Goal: Task Accomplishment & Management: Complete application form

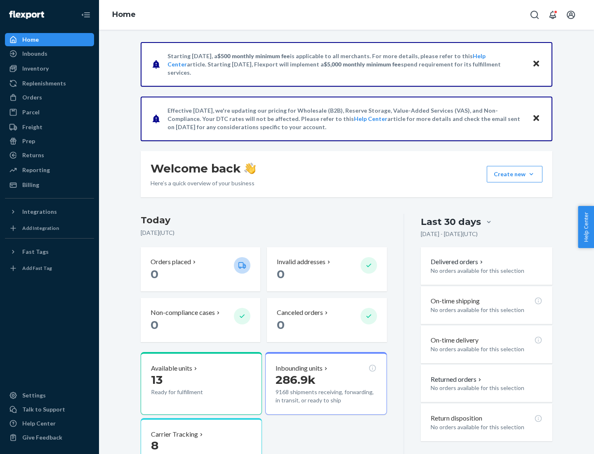
click at [531, 174] on button "Create new Create new inbound Create new order Create new product" at bounding box center [515, 174] width 56 height 16
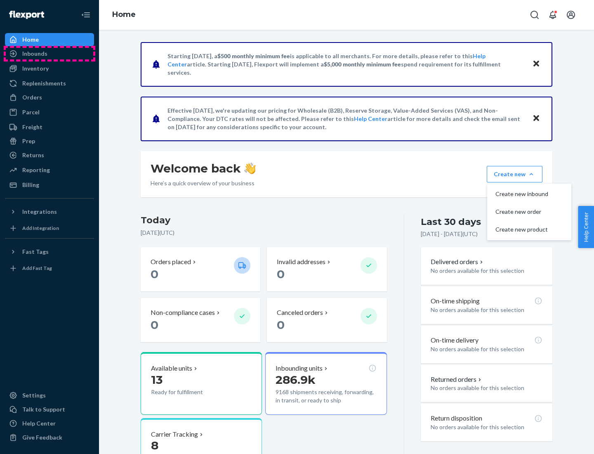
click at [49, 54] on div "Inbounds" at bounding box center [49, 54] width 87 height 12
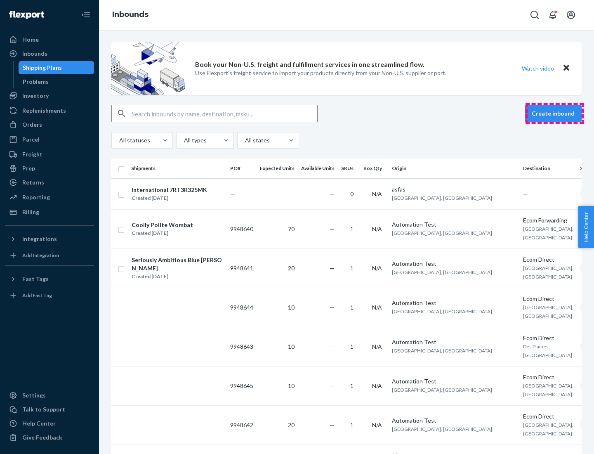
click at [554, 113] on button "Create inbound" at bounding box center [553, 113] width 57 height 16
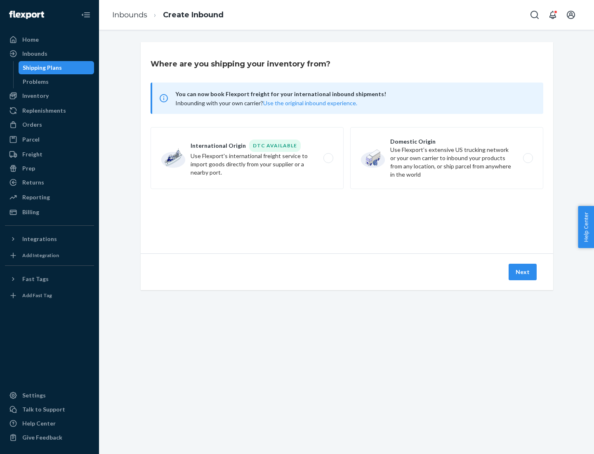
click at [447, 158] on label "Domestic Origin Use Flexport’s extensive US trucking network or your own carrie…" at bounding box center [446, 158] width 193 height 62
click at [528, 158] on input "Domestic Origin Use Flexport’s extensive US trucking network or your own carrie…" at bounding box center [530, 158] width 5 height 5
radio input "true"
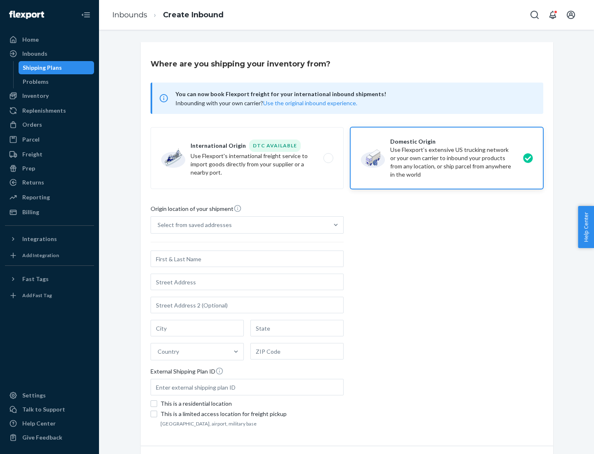
click at [193, 225] on div "Select from saved addresses" at bounding box center [195, 225] width 74 height 8
click at [158, 225] on input "Select from saved addresses" at bounding box center [158, 225] width 1 height 8
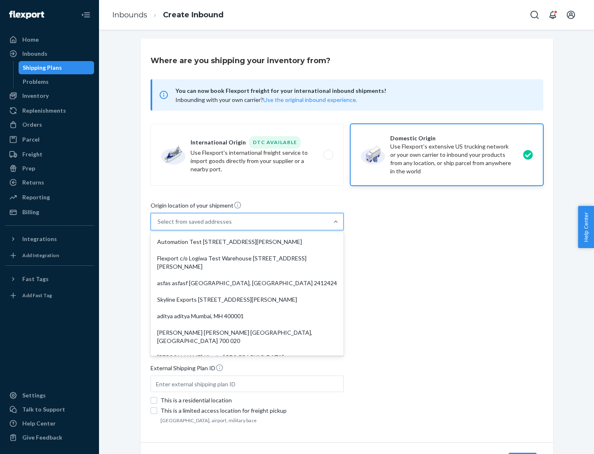
click at [247, 242] on div "Automation Test [STREET_ADDRESS][PERSON_NAME]" at bounding box center [247, 241] width 190 height 16
click at [158, 226] on input "option Automation Test [STREET_ADDRESS][PERSON_NAME]. 9 results available. Use …" at bounding box center [158, 221] width 1 height 8
type input "Automation Test"
type input "9th Floor"
type input "[GEOGRAPHIC_DATA]"
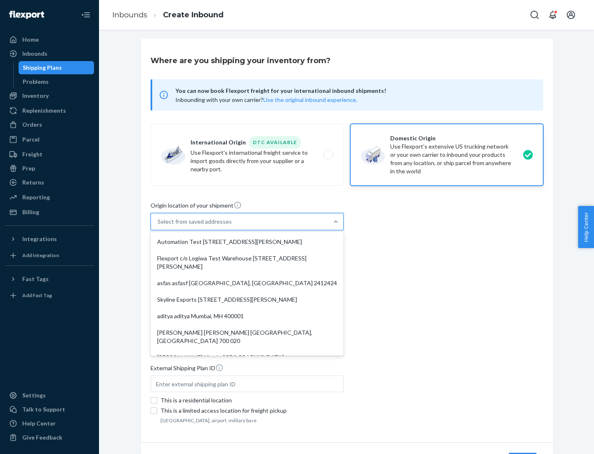
type input "CA"
type input "94104"
type input "[STREET_ADDRESS][PERSON_NAME]"
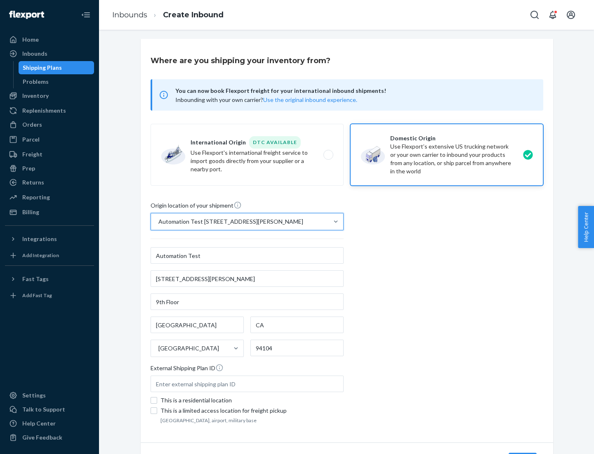
scroll to position [48, 0]
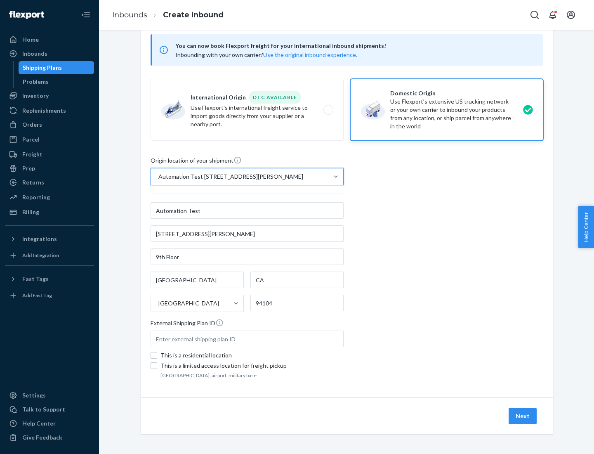
click at [523, 416] on button "Next" at bounding box center [523, 416] width 28 height 16
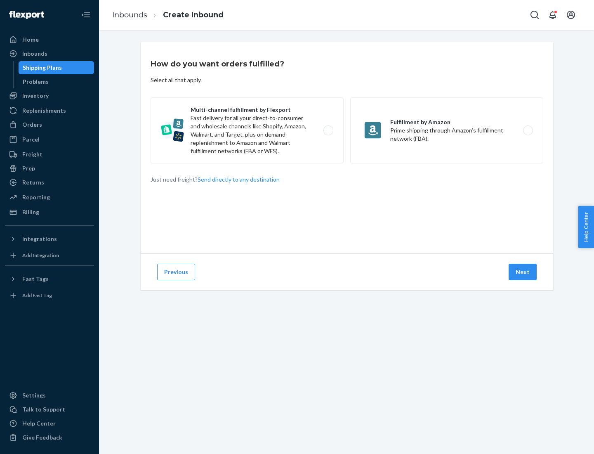
click at [247, 130] on label "Multi-channel fulfillment by Flexport Fast delivery for all your direct-to-cons…" at bounding box center [247, 130] width 193 height 66
click at [328, 130] on input "Multi-channel fulfillment by Flexport Fast delivery for all your direct-to-cons…" at bounding box center [330, 130] width 5 height 5
radio input "true"
click at [523, 272] on button "Next" at bounding box center [523, 272] width 28 height 16
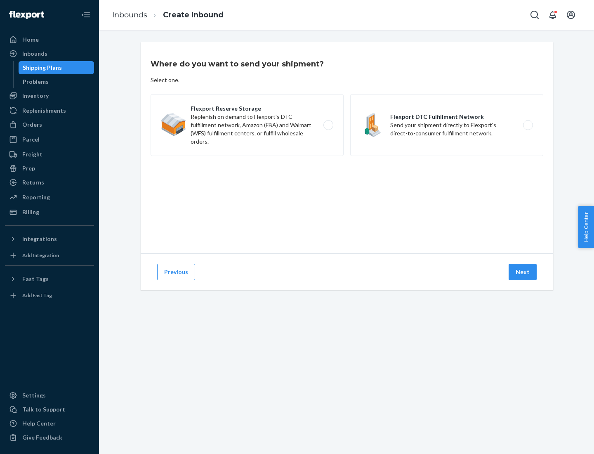
click at [447, 125] on label "Flexport DTC Fulfillment Network Send your shipment directly to Flexport's dire…" at bounding box center [446, 125] width 193 height 62
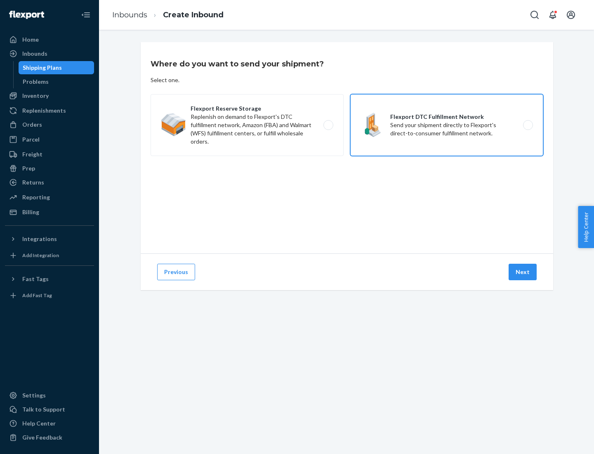
click at [528, 125] on input "Flexport DTC Fulfillment Network Send your shipment directly to Flexport's dire…" at bounding box center [530, 125] width 5 height 5
radio input "true"
click at [523, 272] on button "Next" at bounding box center [523, 272] width 28 height 16
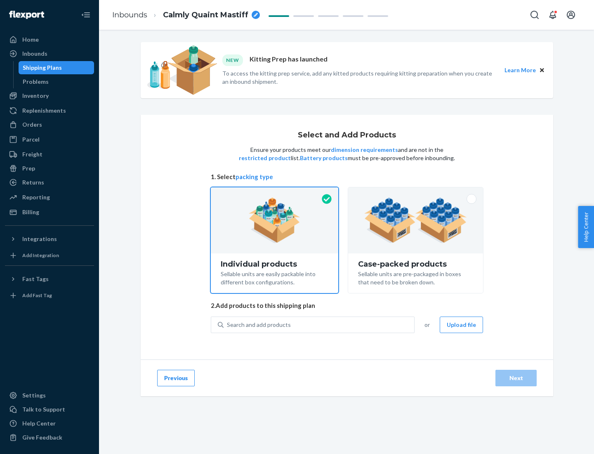
click at [416, 220] on img at bounding box center [415, 220] width 103 height 45
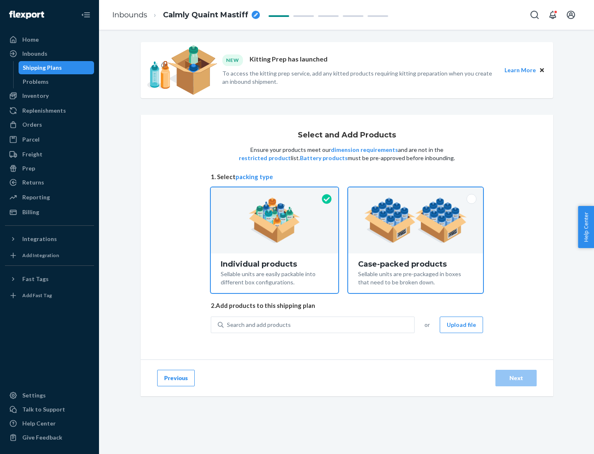
click at [416, 193] on input "Case-packed products Sellable units are pre-packaged in boxes that need to be b…" at bounding box center [415, 189] width 5 height 5
radio input "true"
radio input "false"
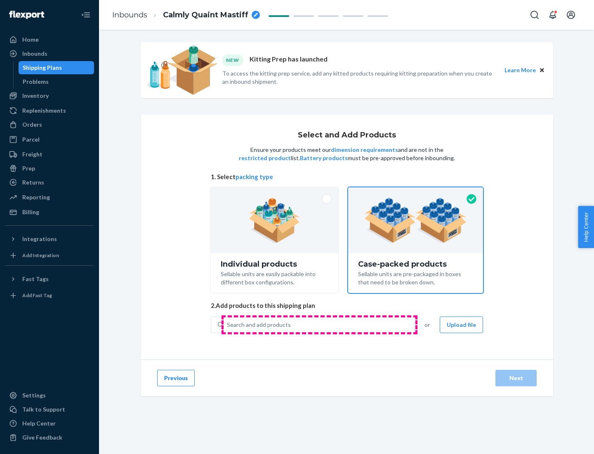
click at [319, 324] on div "Search and add products" at bounding box center [319, 324] width 191 height 15
click at [228, 324] on input "Search and add products" at bounding box center [227, 325] width 1 height 8
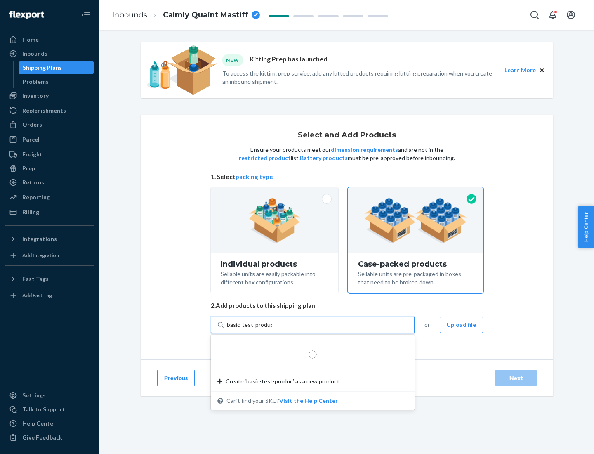
type input "basic-test-product-1"
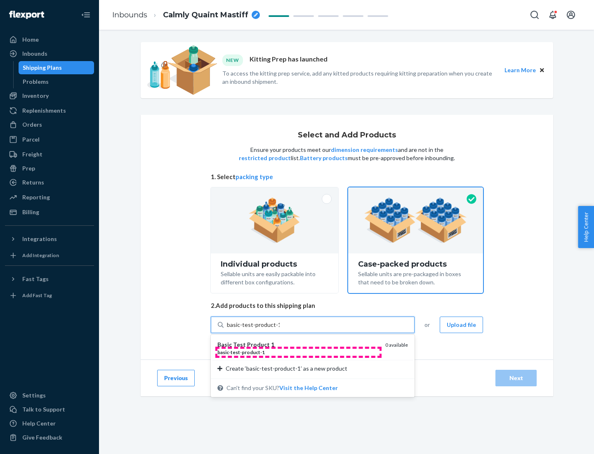
click at [298, 352] on div "basic - test - product - 1" at bounding box center [297, 352] width 161 height 7
click at [280, 329] on input "basic-test-product-1" at bounding box center [253, 325] width 53 height 8
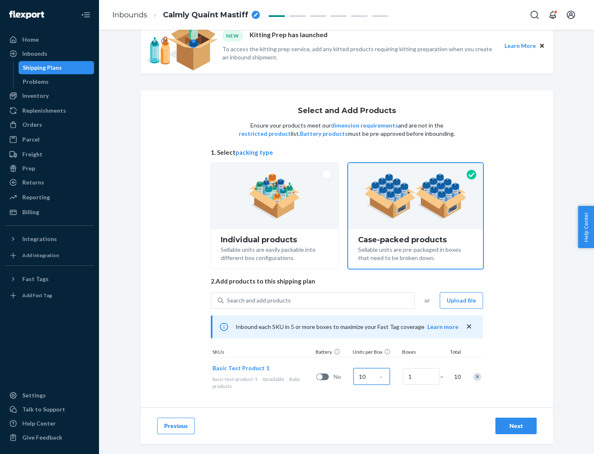
scroll to position [30, 0]
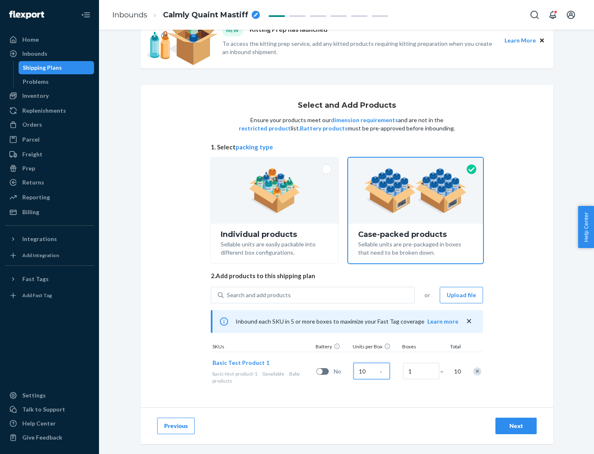
type input "10"
type input "7"
click at [516, 426] on div "Next" at bounding box center [515, 426] width 27 height 8
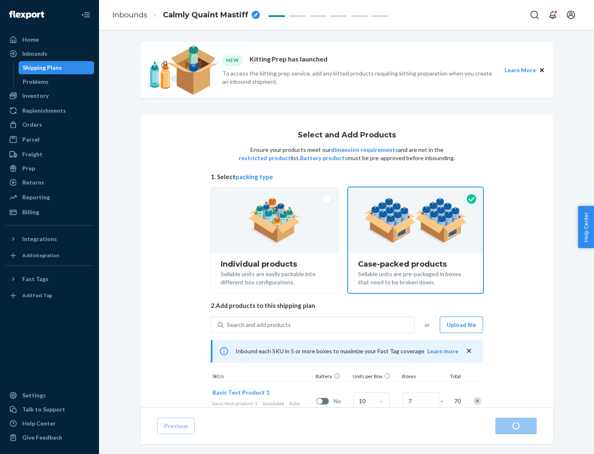
radio input "true"
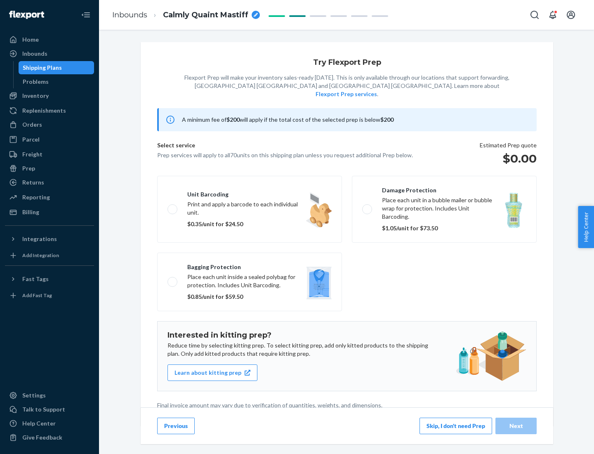
scroll to position [2, 0]
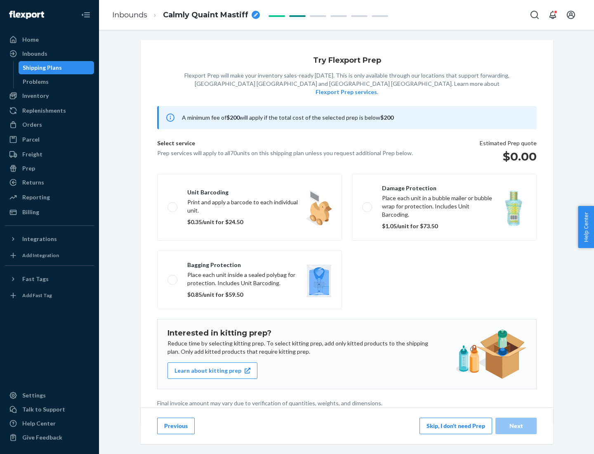
click at [250, 263] on label "Bagging protection Place each unit inside a sealed polybag for protection. Incl…" at bounding box center [249, 279] width 185 height 59
click at [173, 277] on input "Bagging protection Place each unit inside a sealed polybag for protection. Incl…" at bounding box center [169, 279] width 5 height 5
checkbox input "true"
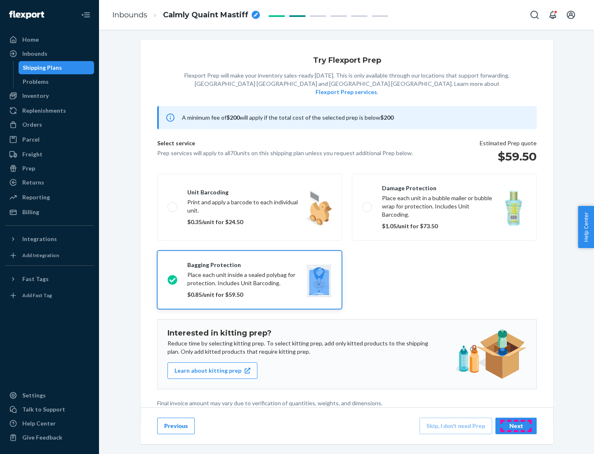
click at [516, 425] on div "Next" at bounding box center [515, 426] width 27 height 8
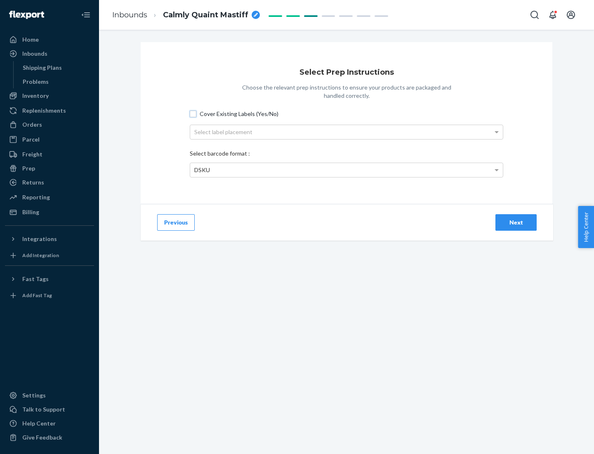
click at [193, 113] on input "Cover Existing Labels (Yes/No)" at bounding box center [193, 114] width 7 height 7
checkbox input "true"
click at [346, 132] on div "Select label placement" at bounding box center [346, 132] width 313 height 14
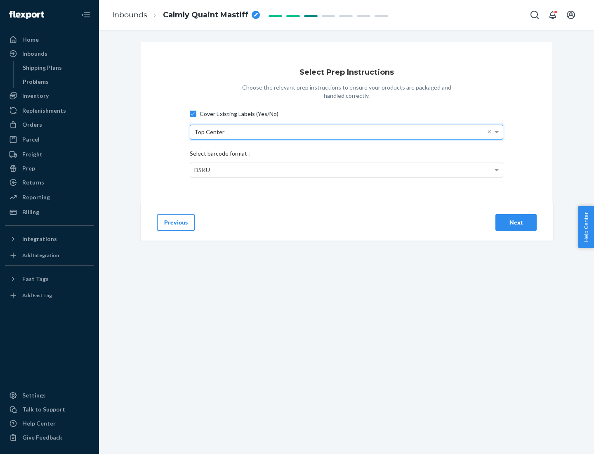
click at [346, 170] on div "DSKU" at bounding box center [346, 170] width 313 height 14
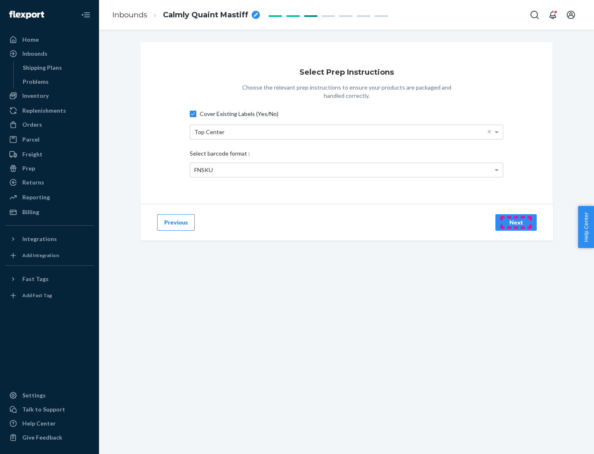
click at [516, 222] on div "Next" at bounding box center [515, 222] width 27 height 8
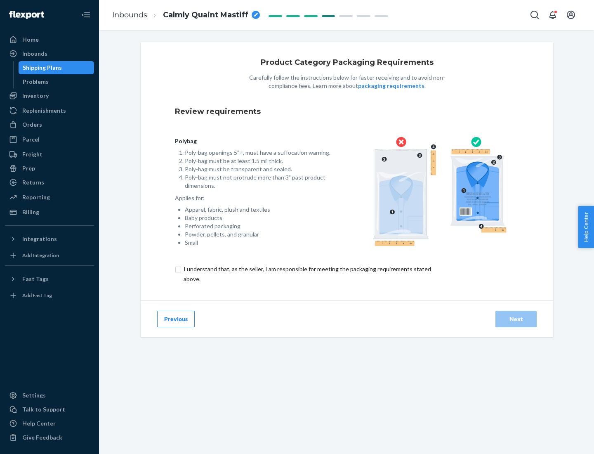
click at [306, 273] on input "checkbox" at bounding box center [312, 274] width 274 height 20
checkbox input "true"
click at [516, 318] on div "Next" at bounding box center [515, 319] width 27 height 8
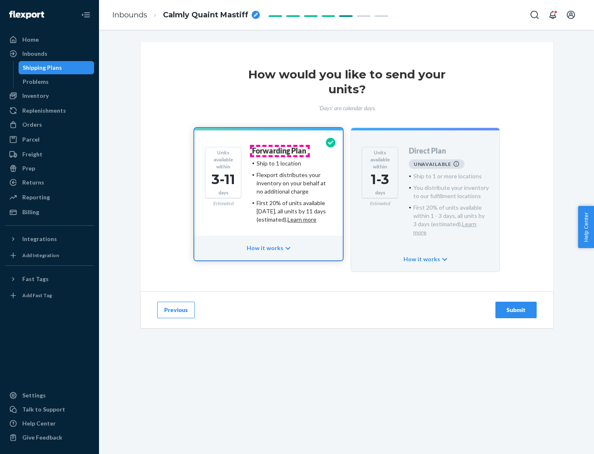
click at [280, 151] on h4 "Forwarding Plan" at bounding box center [279, 151] width 54 height 8
click at [516, 306] on div "Submit" at bounding box center [515, 310] width 27 height 8
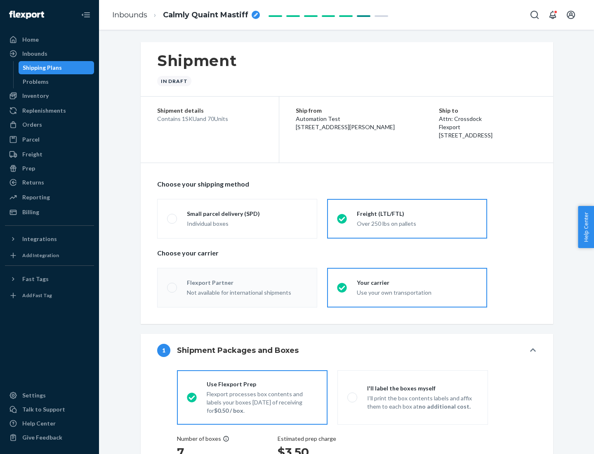
radio input "true"
radio input "false"
radio input "true"
radio input "false"
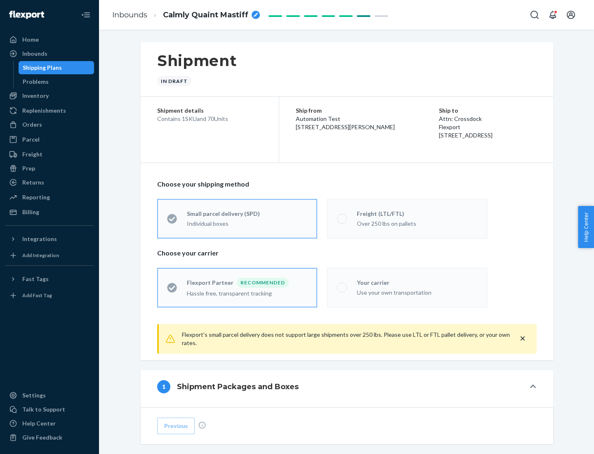
click at [407, 218] on div "Over 250 lbs on pallets" at bounding box center [417, 223] width 120 height 10
click at [342, 218] on input "Freight (LTL/FTL) Over 250 lbs on pallets" at bounding box center [339, 218] width 5 height 5
radio input "true"
radio input "false"
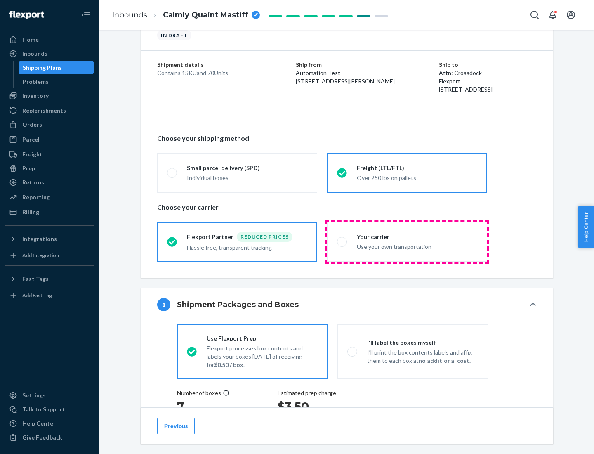
click at [407, 241] on div "Use your own transportation" at bounding box center [417, 246] width 120 height 10
click at [342, 241] on input "Your carrier Use your own transportation" at bounding box center [339, 241] width 5 height 5
radio input "true"
radio input "false"
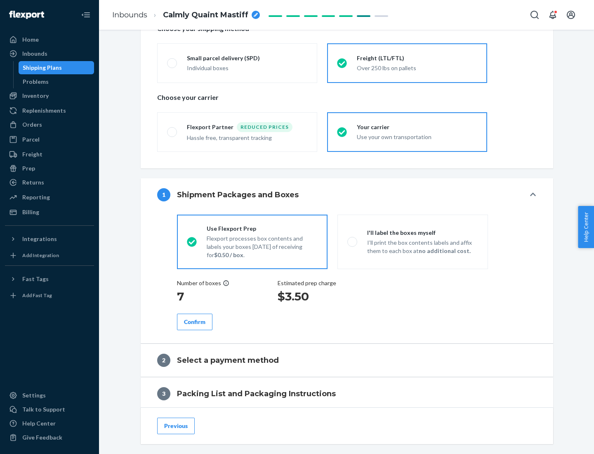
click at [412, 241] on p "I’ll print the box contents labels and affix them to each box at no additional …" at bounding box center [422, 246] width 111 height 16
click at [353, 241] on input "I'll label the boxes myself I’ll print the box contents labels and affix them t…" at bounding box center [349, 241] width 5 height 5
radio input "true"
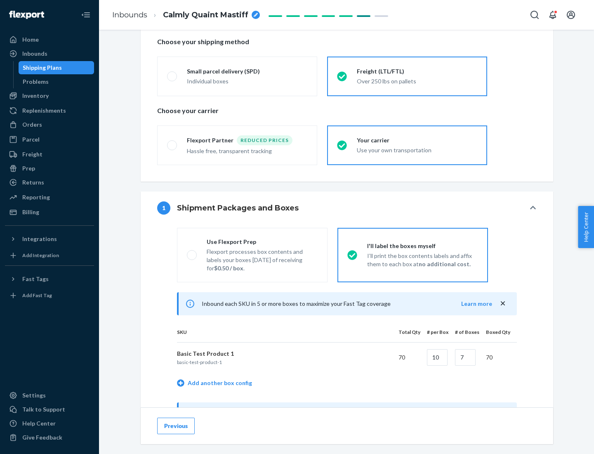
click at [262, 241] on div "Use Flexport Prep" at bounding box center [262, 242] width 111 height 8
click at [192, 252] on input "Use Flexport Prep Flexport processes box contents and labels your boxes [DATE] …" at bounding box center [189, 254] width 5 height 5
radio input "true"
radio input "false"
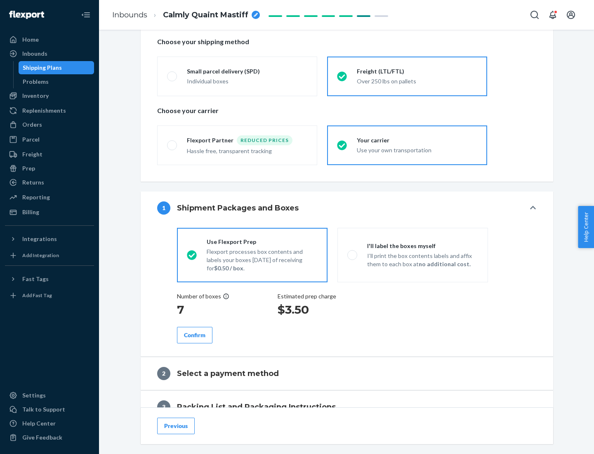
scroll to position [236, 0]
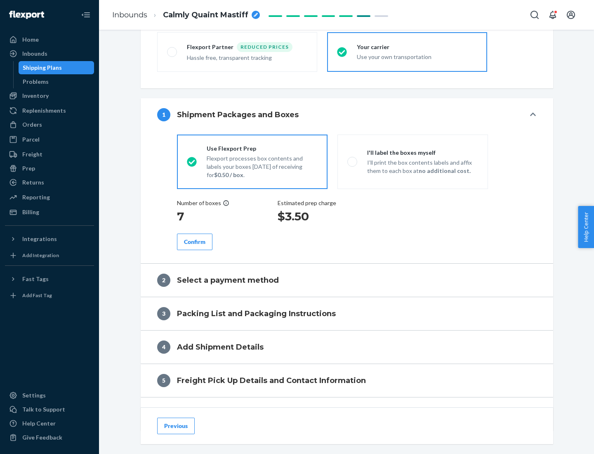
click at [195, 241] on div "Confirm" at bounding box center [194, 242] width 21 height 8
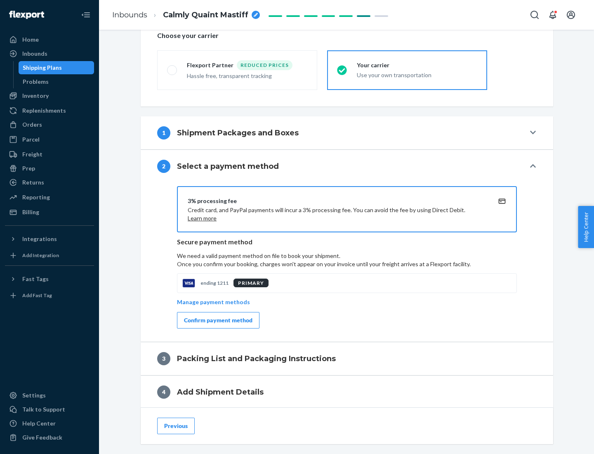
scroll to position [296, 0]
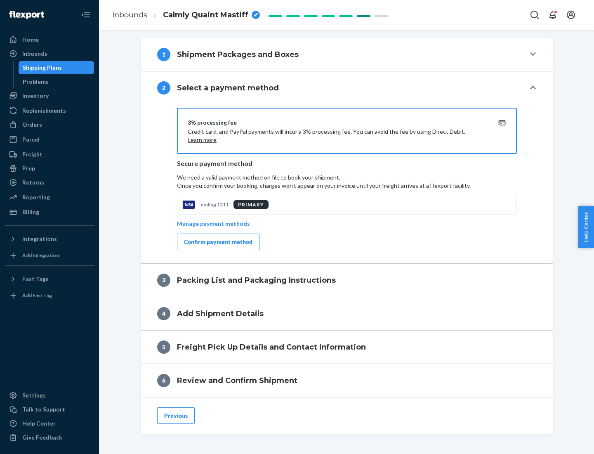
click at [217, 242] on div "Confirm payment method" at bounding box center [218, 242] width 68 height 8
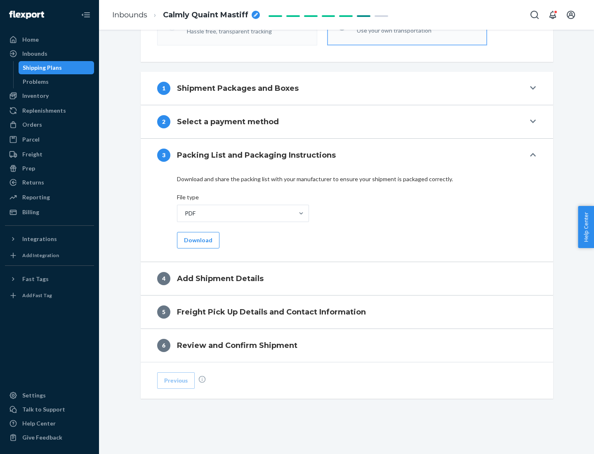
scroll to position [260, 0]
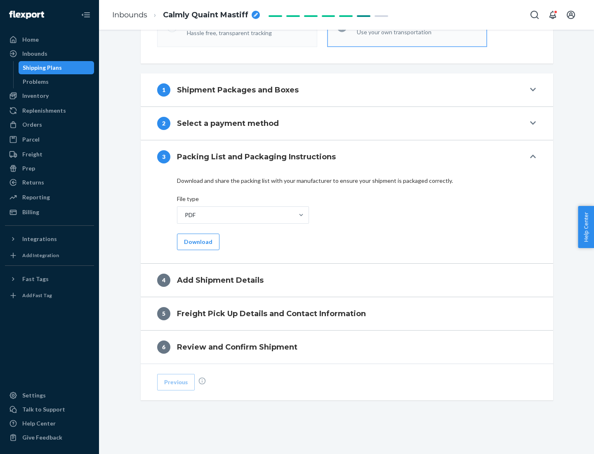
click at [197, 241] on button "Download" at bounding box center [198, 241] width 42 height 16
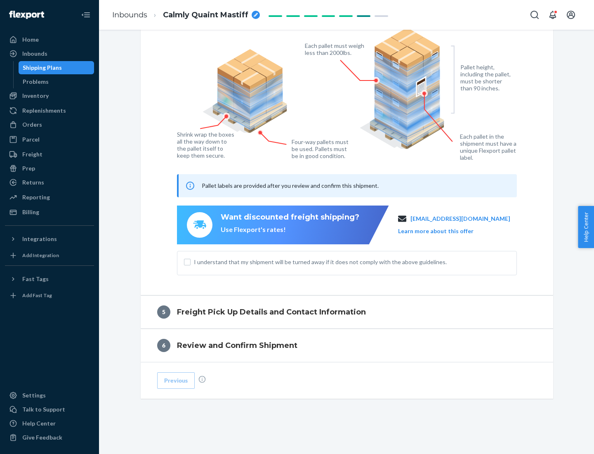
click at [347, 262] on span "I understand that my shipment will be turned away if it does not comply with th…" at bounding box center [352, 262] width 316 height 8
click at [191, 262] on input "I understand that my shipment will be turned away if it does not comply with th…" at bounding box center [187, 262] width 7 height 7
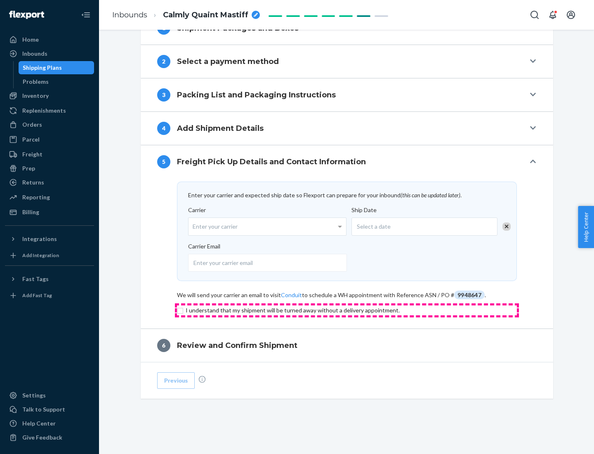
click at [347, 310] on input "checkbox" at bounding box center [347, 310] width 340 height 10
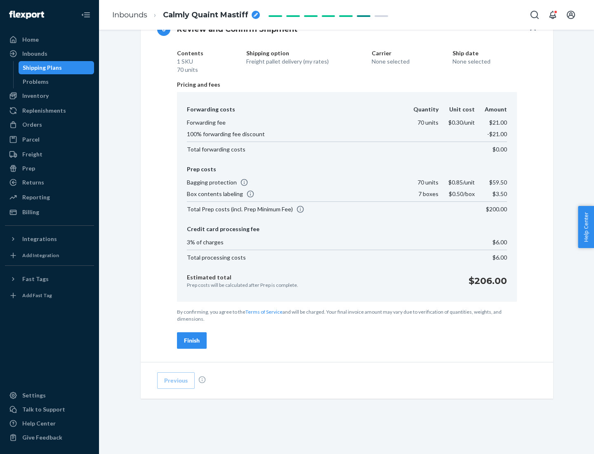
click at [192, 340] on div "Finish" at bounding box center [192, 340] width 16 height 8
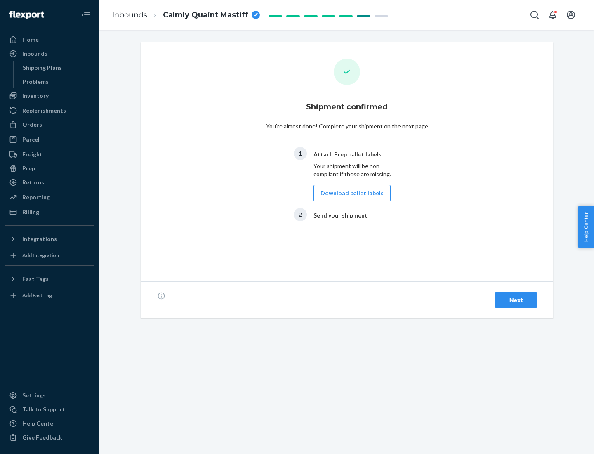
click at [350, 193] on button "Download pallet labels" at bounding box center [351, 193] width 77 height 16
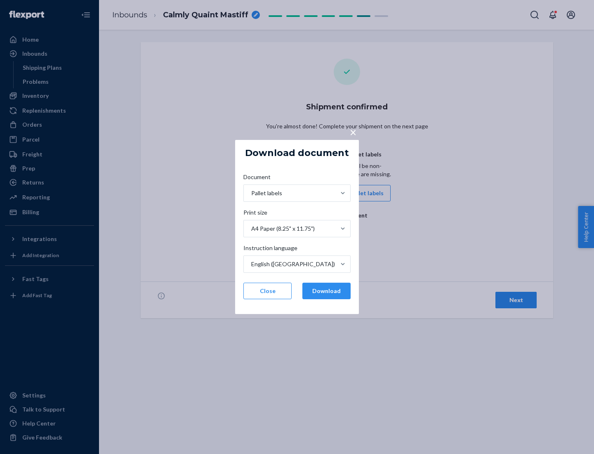
click at [326, 291] on button "Download" at bounding box center [326, 291] width 48 height 16
click at [353, 132] on span "×" at bounding box center [353, 132] width 7 height 14
